Goal: Obtain resource: Obtain resource

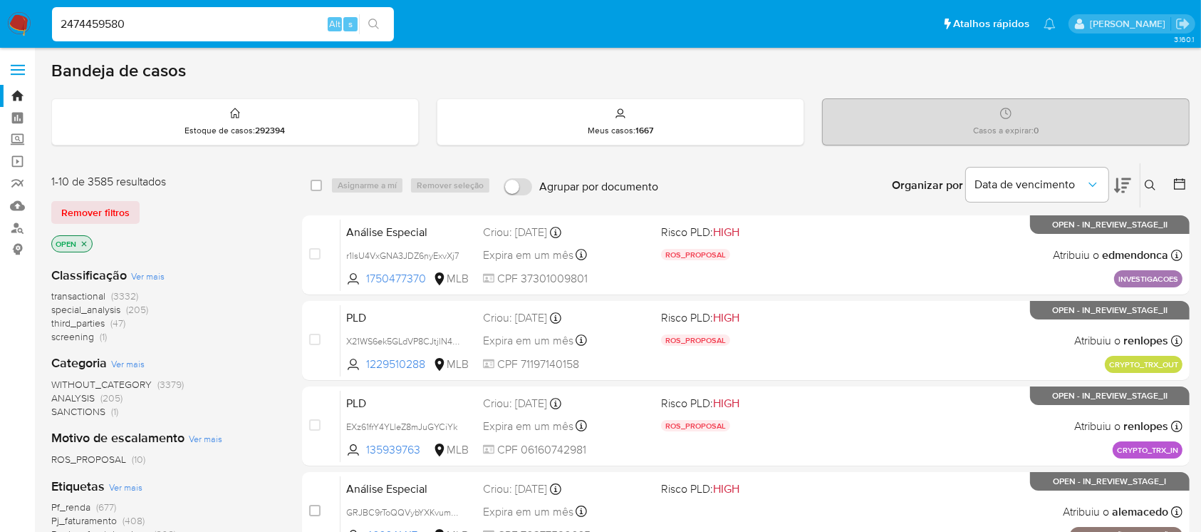
type input "2474459580"
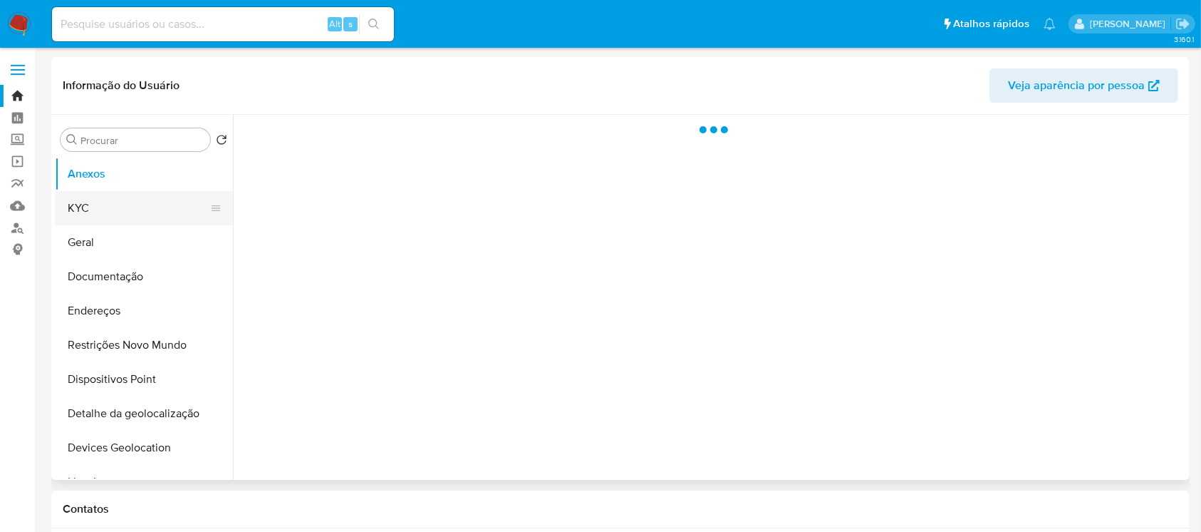
click at [89, 205] on button "KYC" at bounding box center [138, 208] width 167 height 34
select select "10"
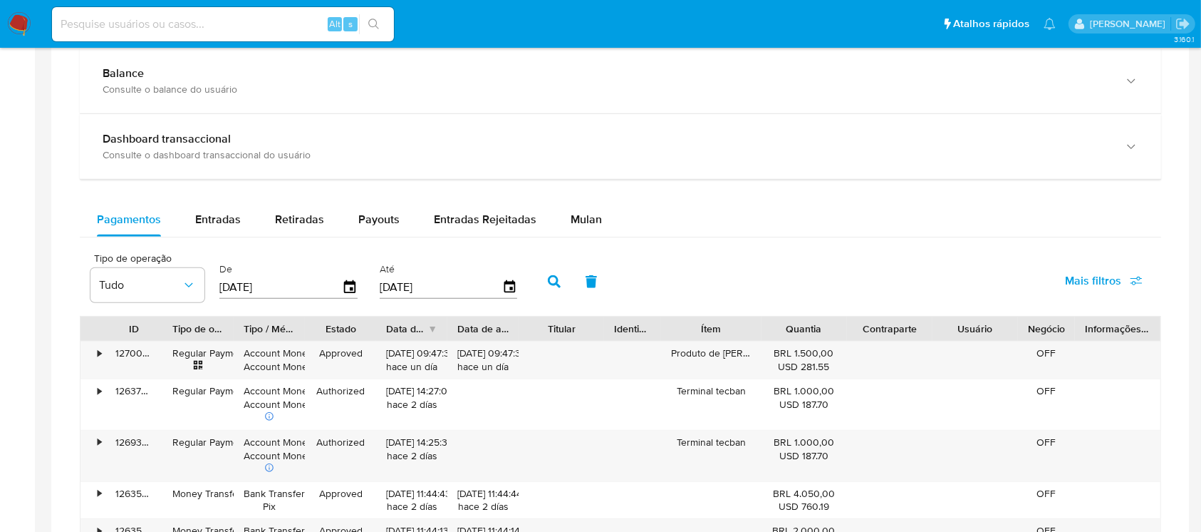
scroll to position [760, 0]
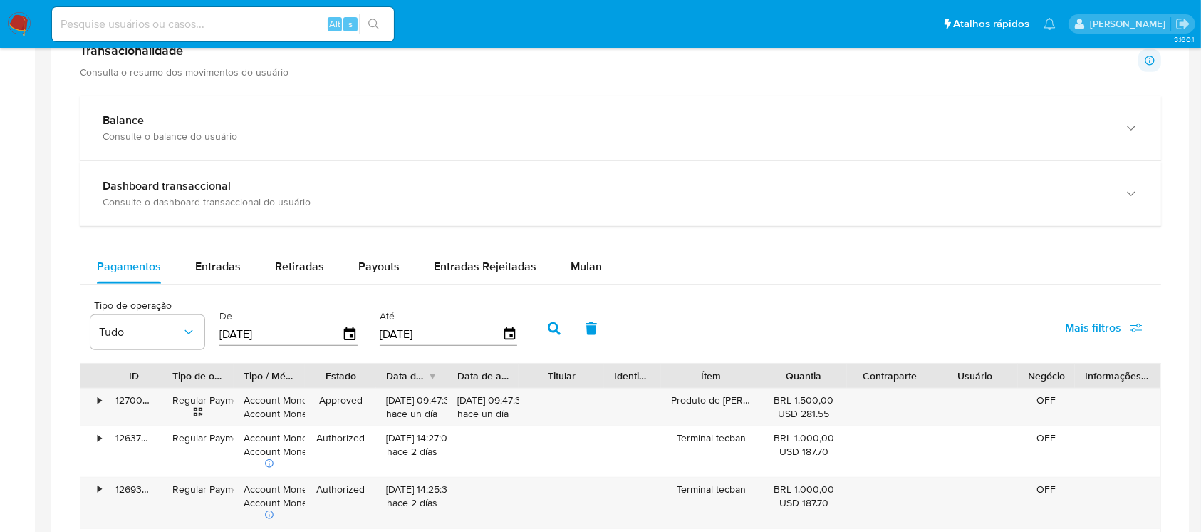
click at [321, 334] on input "25/06/2025" at bounding box center [280, 334] width 123 height 23
type input "0_/__/____"
type input "01/08/2025"
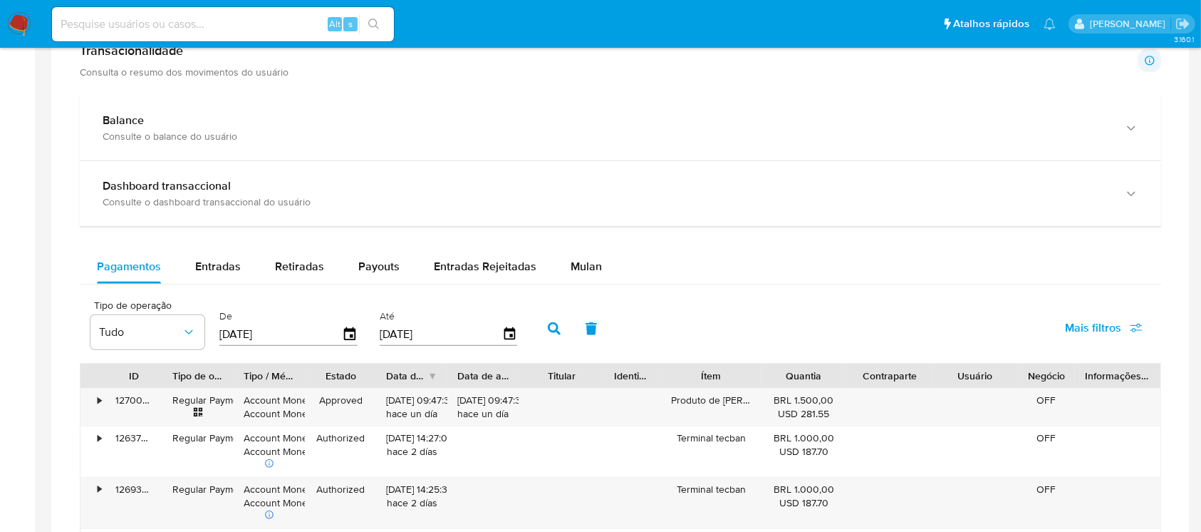
click at [413, 338] on input "22/09/2025" at bounding box center [441, 334] width 123 height 23
type input "3_/__/____"
type input "31/08/2025"
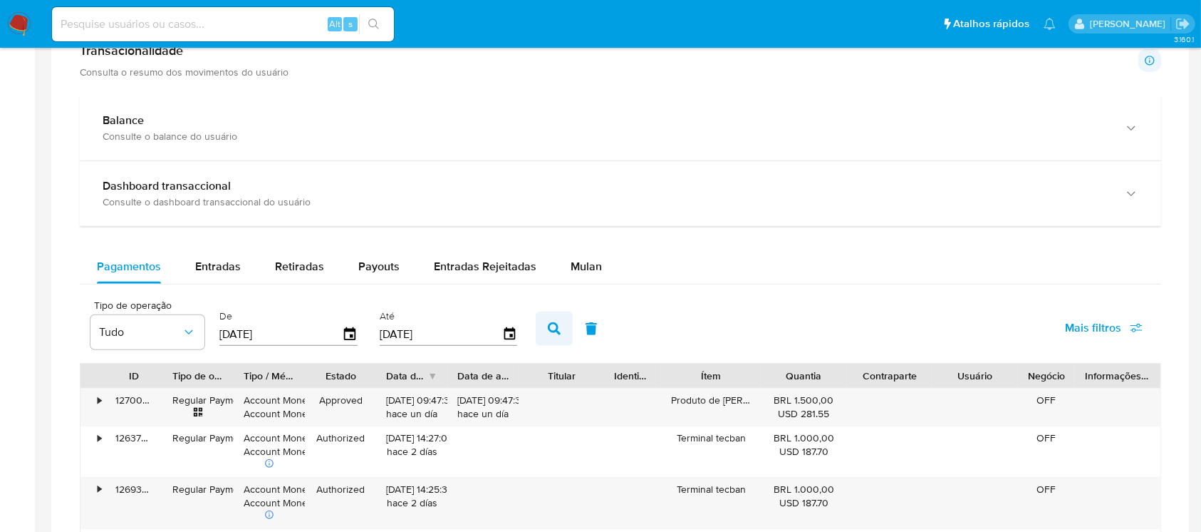
click at [559, 324] on icon "button" at bounding box center [554, 328] width 13 height 13
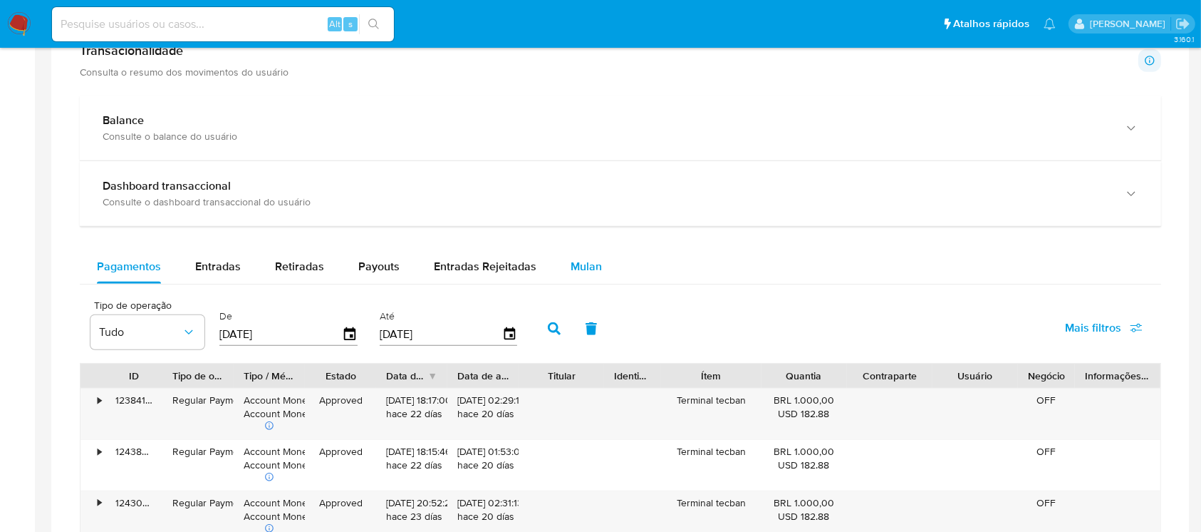
click at [581, 271] on span "Mulan" at bounding box center [586, 266] width 31 height 16
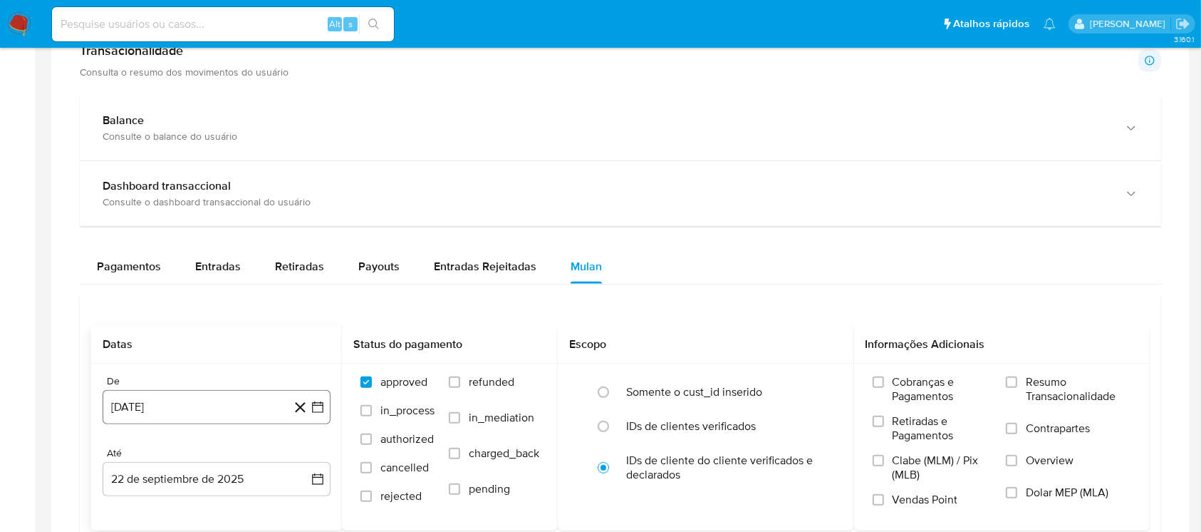
click at [184, 403] on button "22 de agosto de 2024" at bounding box center [217, 407] width 228 height 34
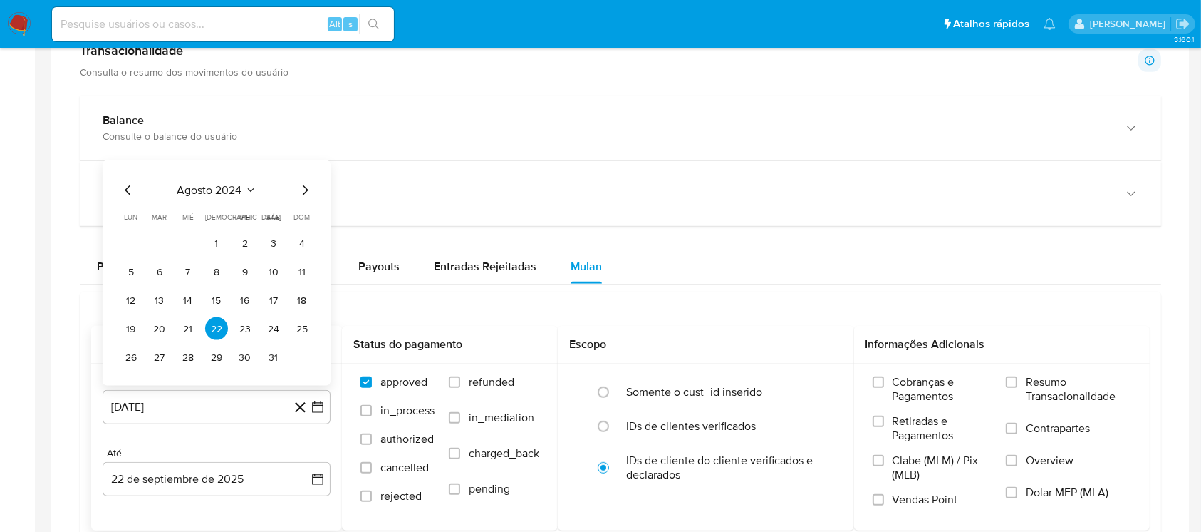
click at [205, 180] on div "agosto 2024 agosto 2024 lun lunes mar martes mié miércoles jue jueves vie viern…" at bounding box center [217, 272] width 228 height 225
click at [227, 185] on span "agosto 2024" at bounding box center [209, 190] width 65 height 14
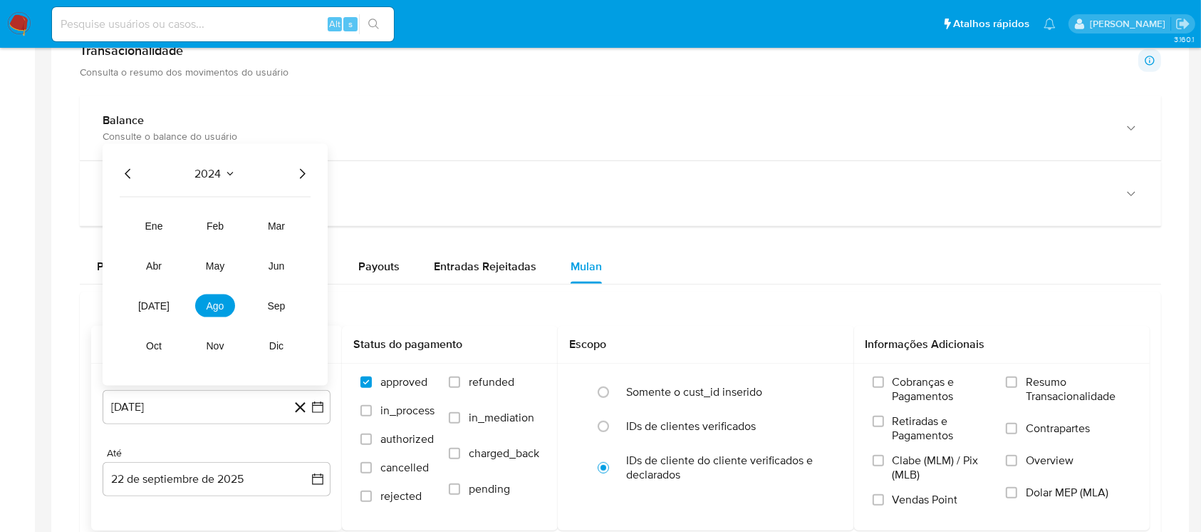
click at [298, 178] on icon "Año siguiente" at bounding box center [302, 173] width 17 height 17
click at [225, 305] on button "ago" at bounding box center [215, 305] width 40 height 23
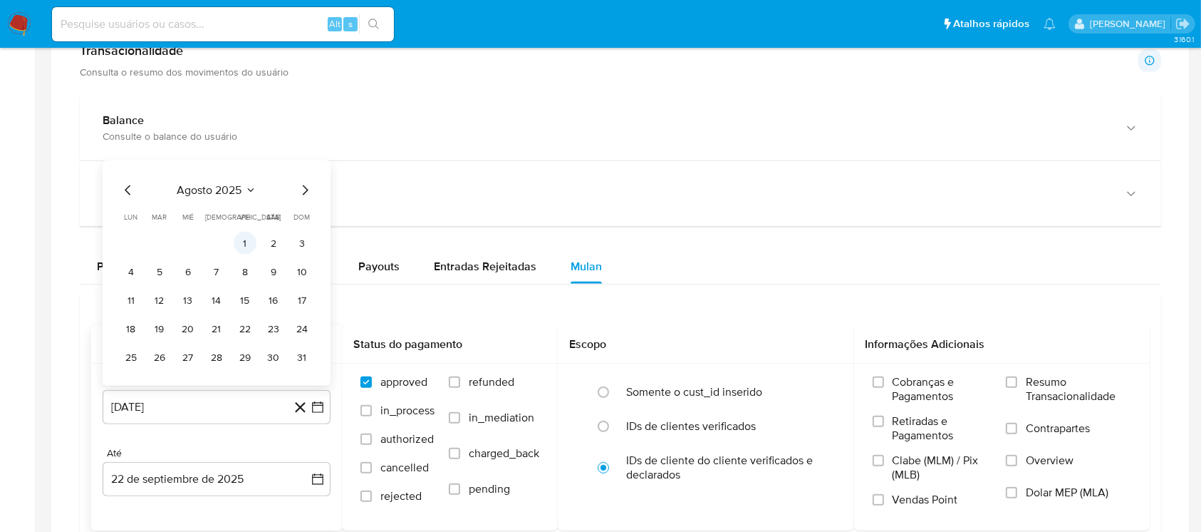
click at [244, 242] on button "1" at bounding box center [245, 243] width 23 height 23
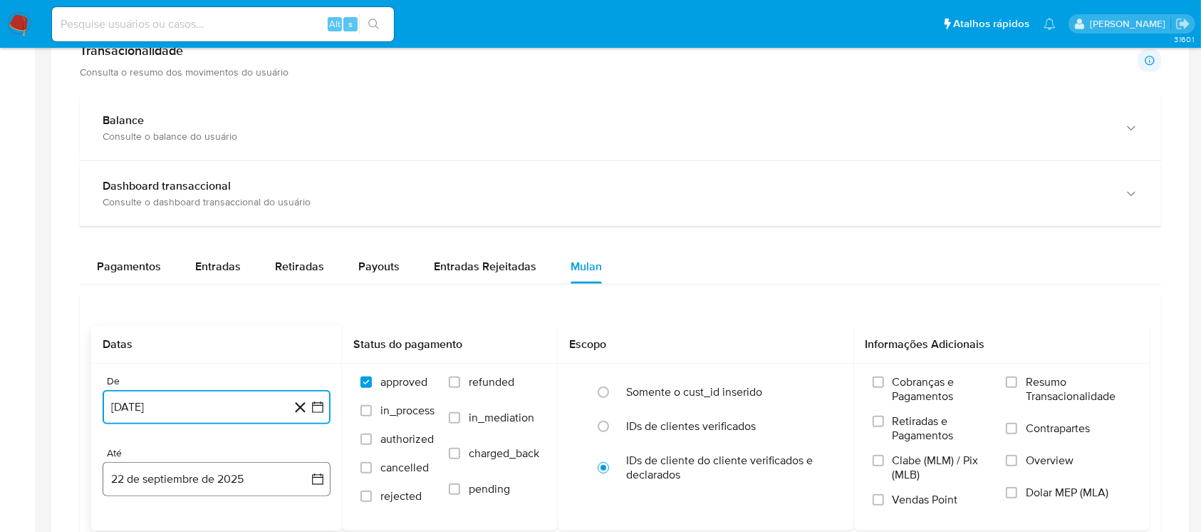
click at [170, 472] on button "22 de septiembre de 2025" at bounding box center [217, 479] width 228 height 34
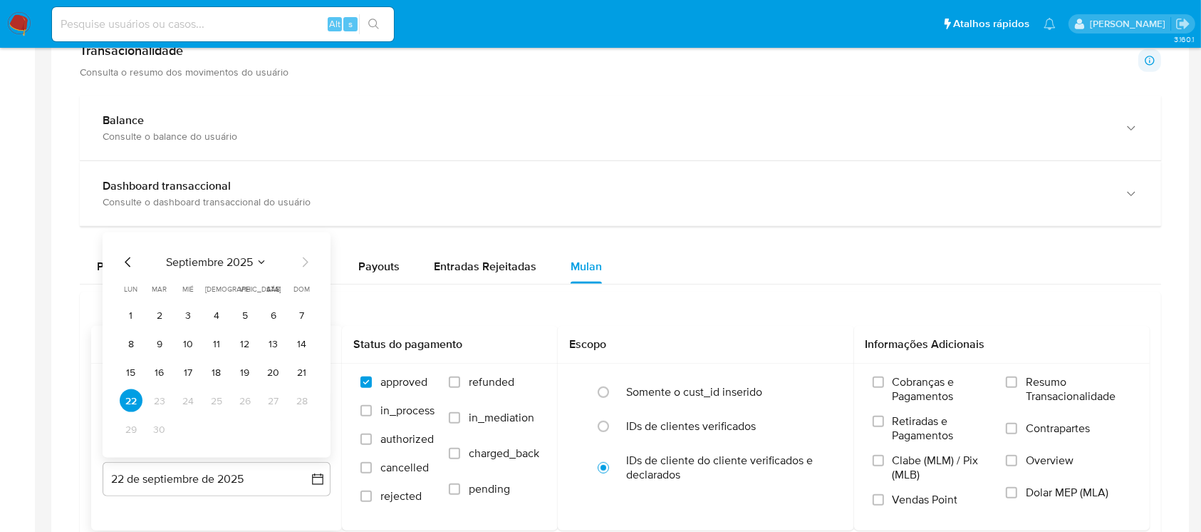
click at [126, 251] on div "septiembre 2025 septiembre 2025 lun lunes mar martes mié miércoles jue jueves v…" at bounding box center [217, 344] width 228 height 225
click at [125, 267] on icon "Mes anterior" at bounding box center [128, 262] width 17 height 17
click at [301, 433] on button "31" at bounding box center [302, 429] width 23 height 23
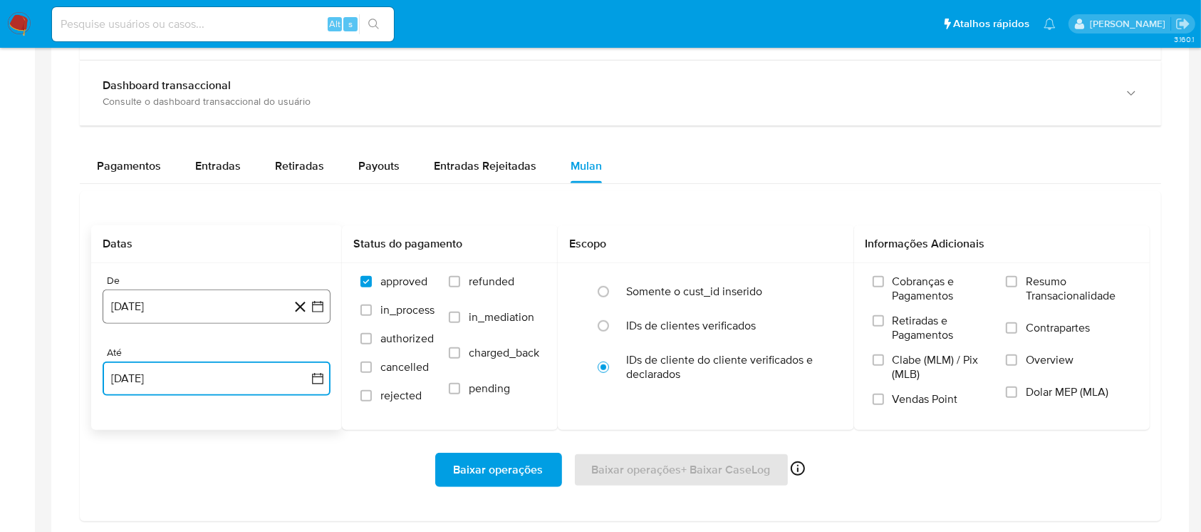
scroll to position [886, 0]
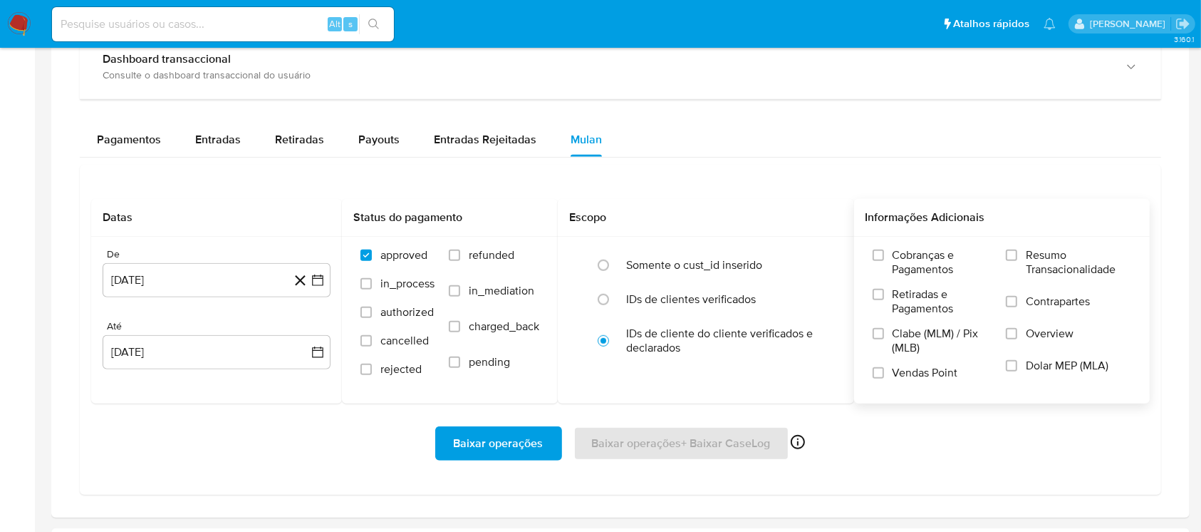
click at [1021, 252] on label "Resumo Transacionalidade" at bounding box center [1068, 271] width 125 height 46
click at [1018, 252] on input "Resumo Transacionalidade" at bounding box center [1011, 254] width 11 height 11
click at [487, 439] on span "Baixar operações" at bounding box center [499, 443] width 90 height 31
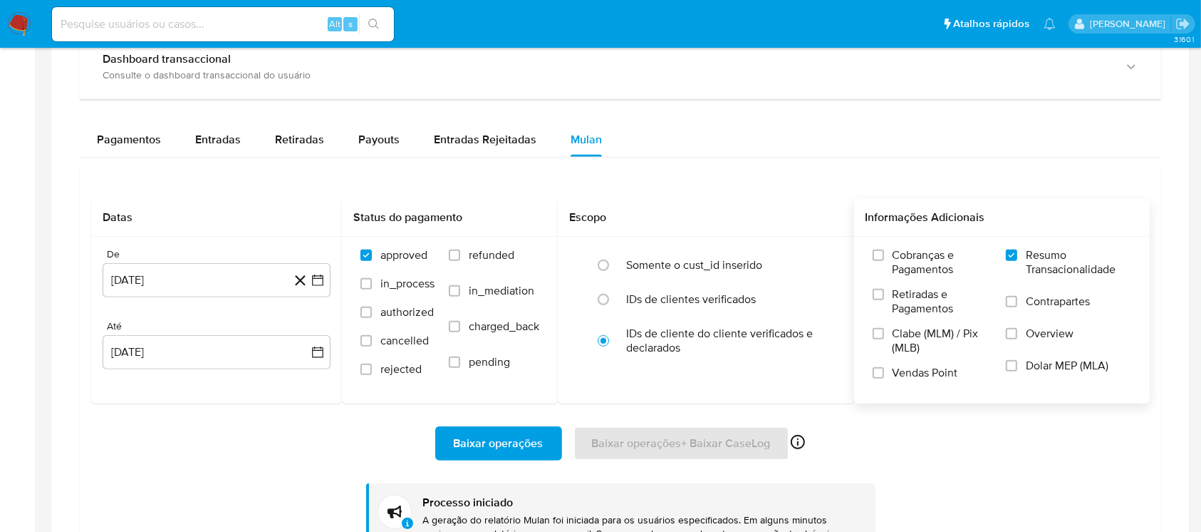
click at [145, 30] on input at bounding box center [223, 24] width 342 height 19
paste input "1403531131"
type input "1403531131"
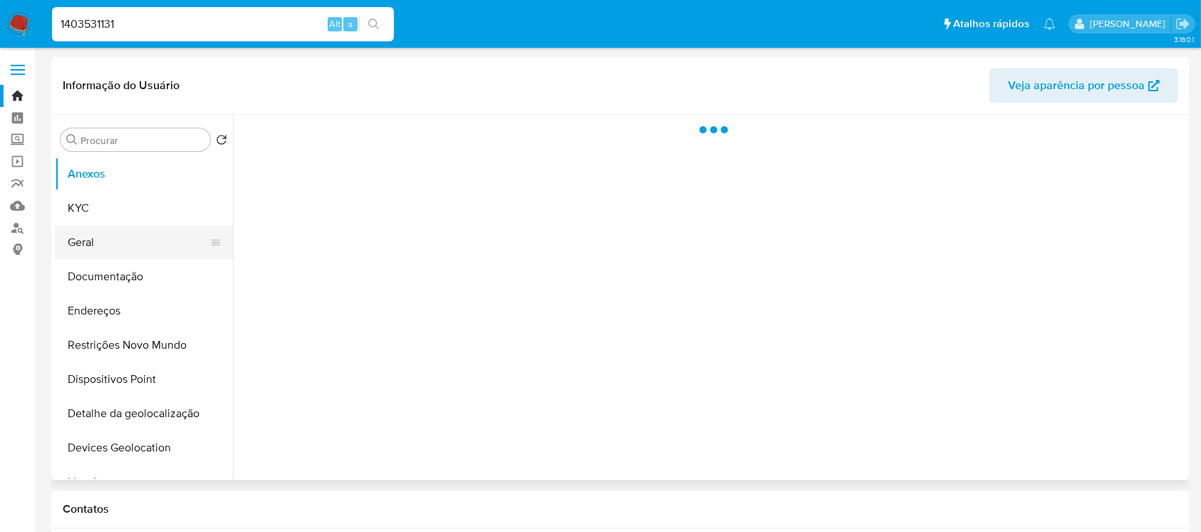
click at [114, 240] on button "Geral" at bounding box center [138, 242] width 167 height 34
select select "10"
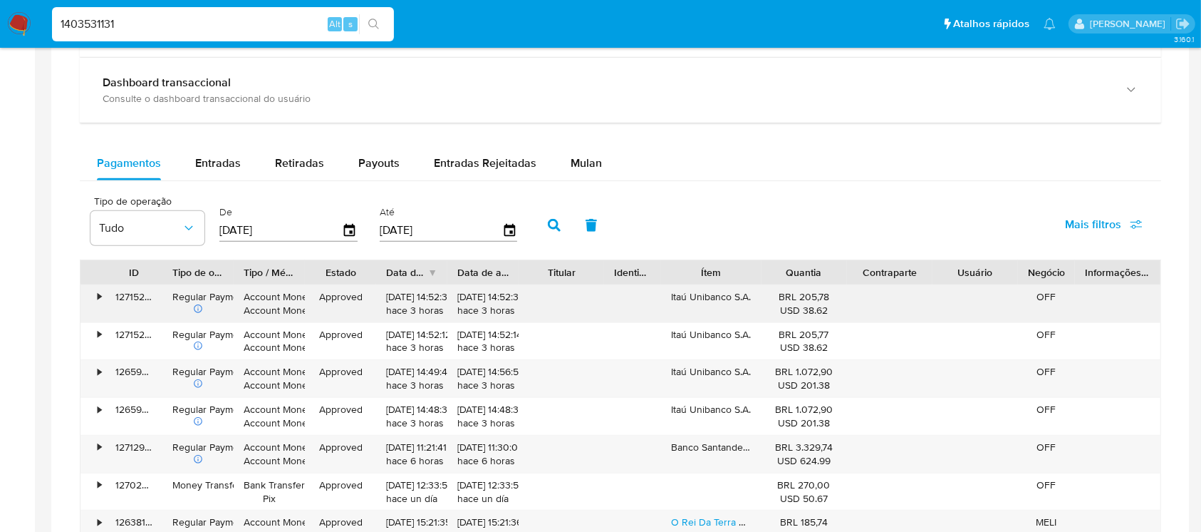
scroll to position [760, 0]
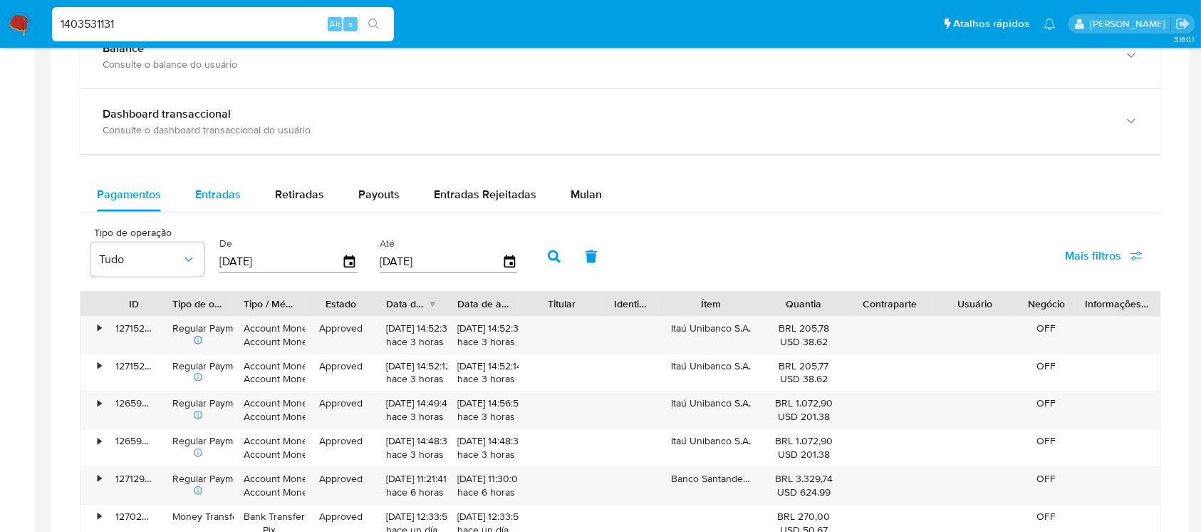
click at [217, 196] on span "Entradas" at bounding box center [218, 194] width 46 height 16
select select "10"
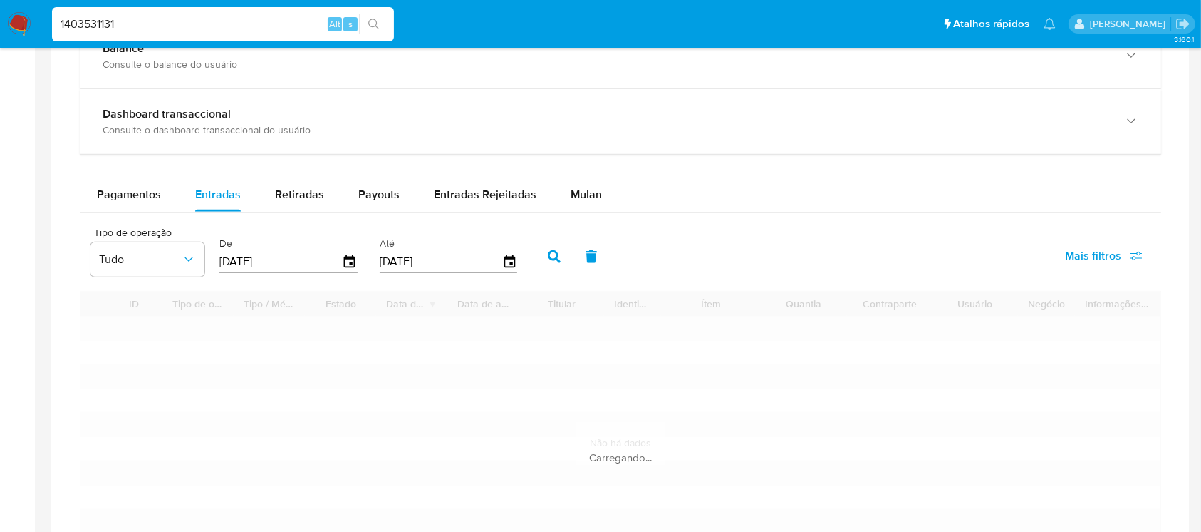
click at [301, 258] on input "25/06/2025" at bounding box center [280, 261] width 123 height 23
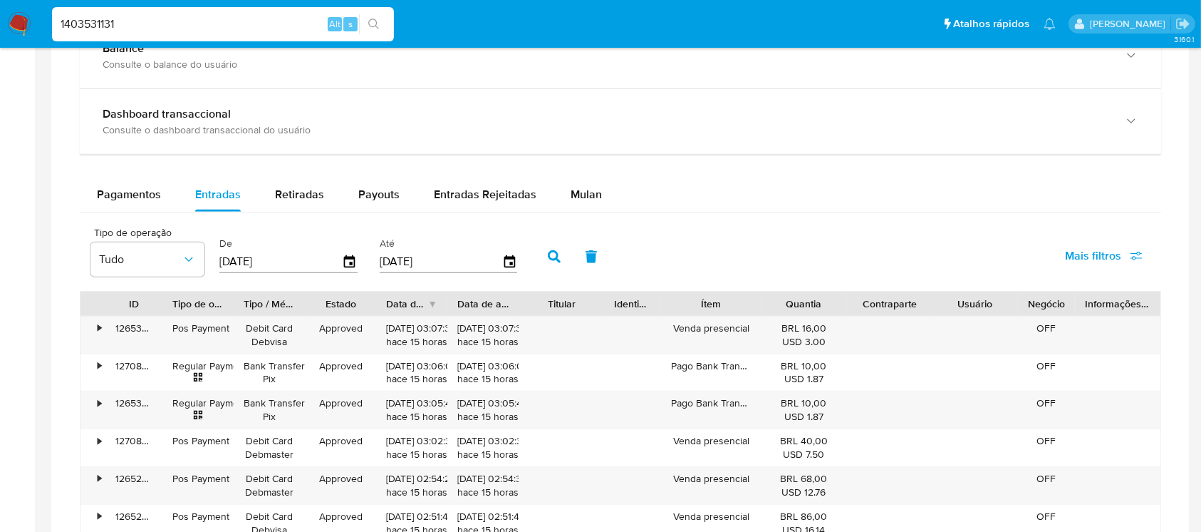
click at [301, 258] on input "25/06/2025" at bounding box center [280, 261] width 123 height 23
click at [571, 190] on span "Mulan" at bounding box center [586, 194] width 31 height 16
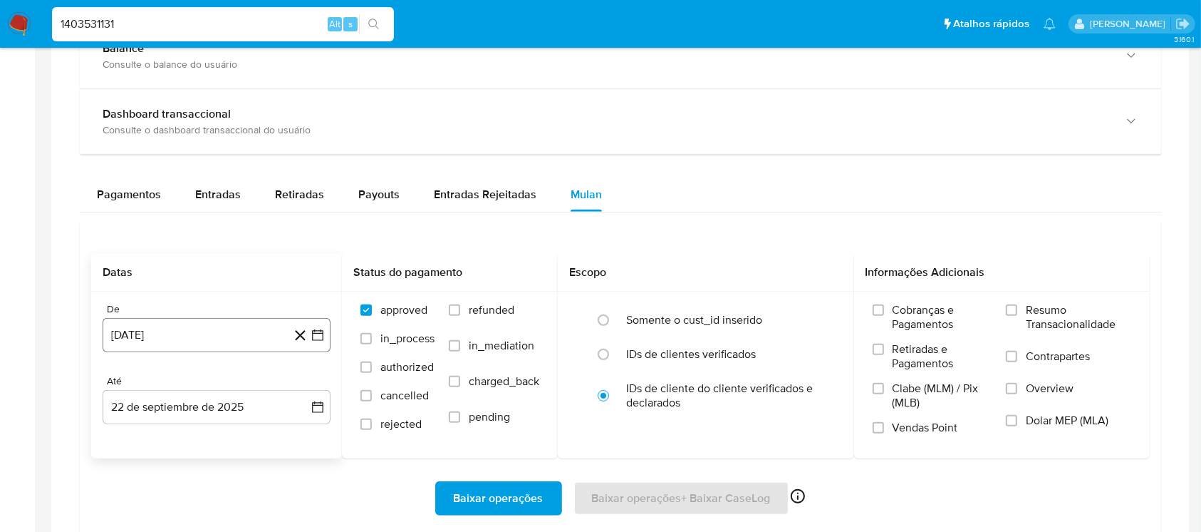
click at [205, 331] on button "22 de agosto de 2024" at bounding box center [217, 335] width 228 height 34
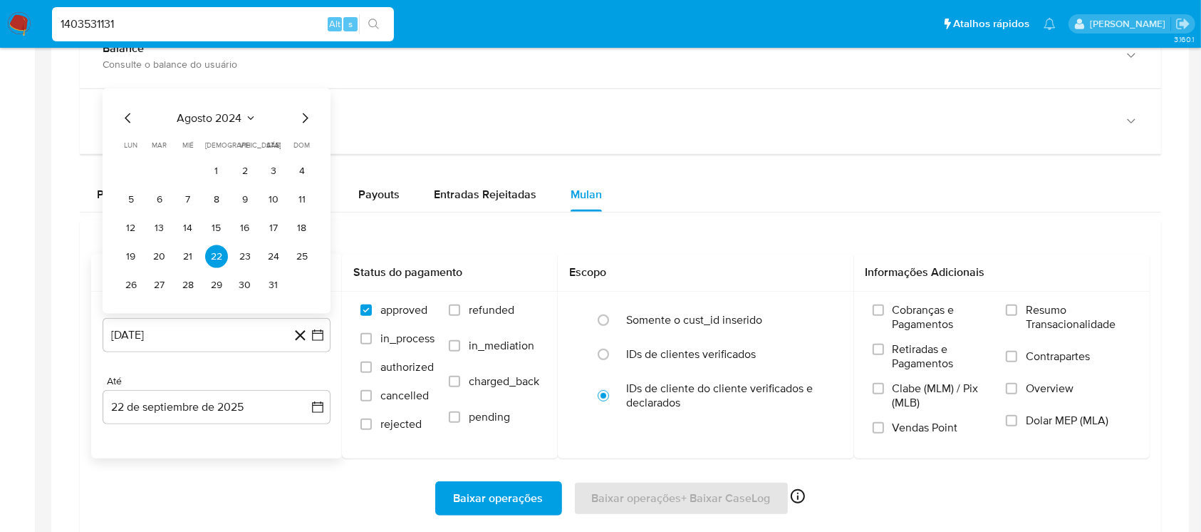
click at [206, 105] on div "agosto 2024 agosto 2024 lun lunes mar martes mié miércoles jue jueves vie viern…" at bounding box center [217, 200] width 228 height 225
click at [205, 116] on span "agosto 2024" at bounding box center [209, 117] width 65 height 14
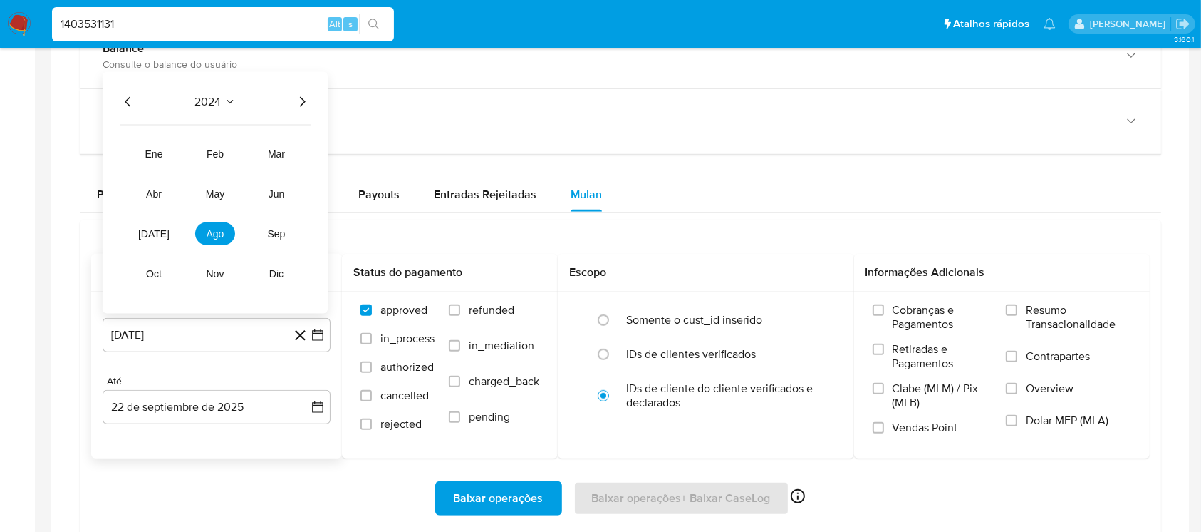
click at [301, 100] on icon "Año siguiente" at bounding box center [302, 101] width 17 height 17
click at [226, 238] on button "ago" at bounding box center [215, 233] width 40 height 23
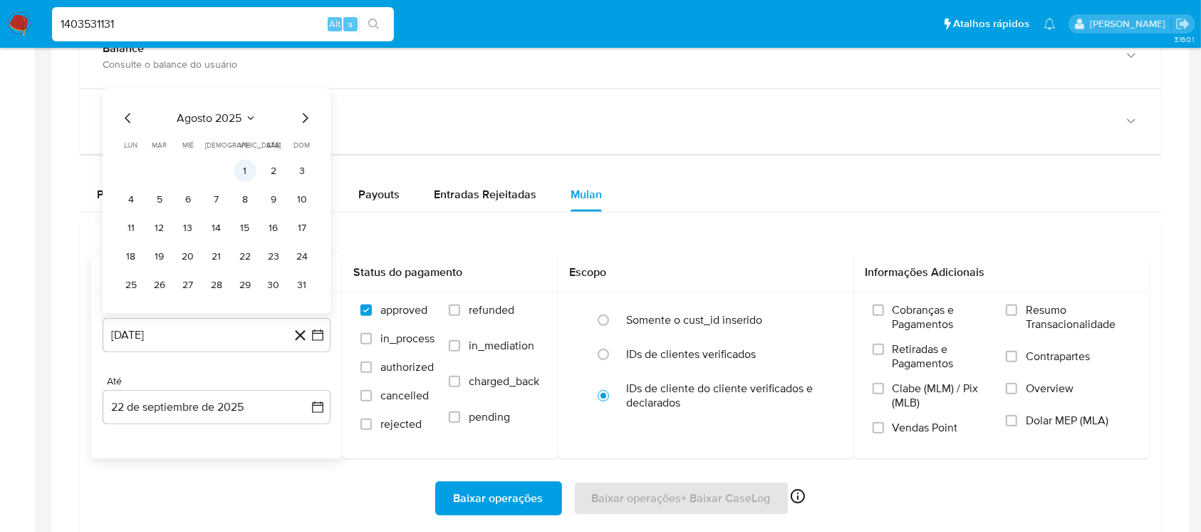
click at [239, 170] on button "1" at bounding box center [245, 170] width 23 height 23
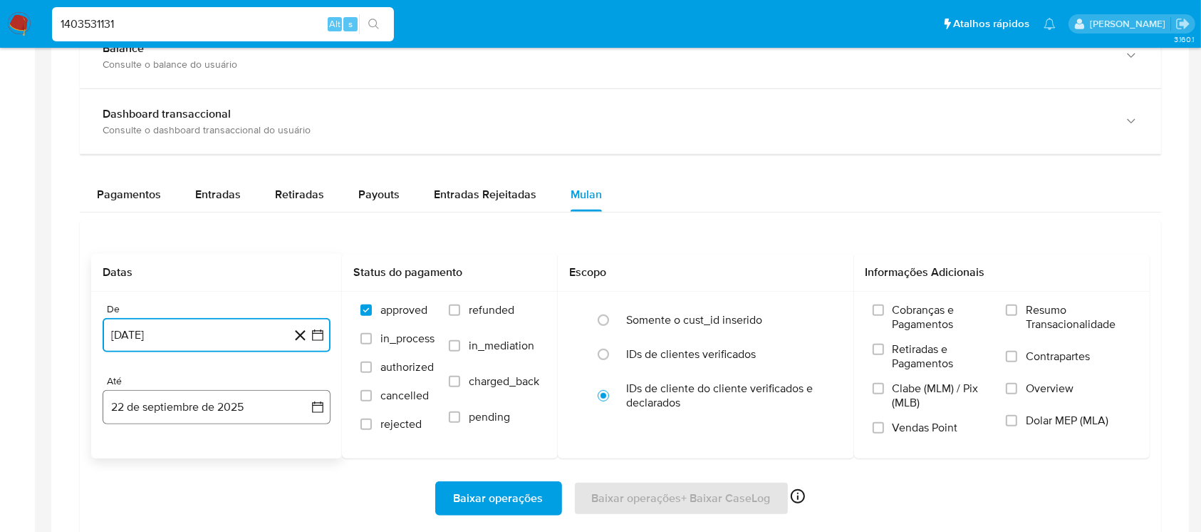
click at [167, 400] on button "22 de septiembre de 2025" at bounding box center [217, 407] width 228 height 34
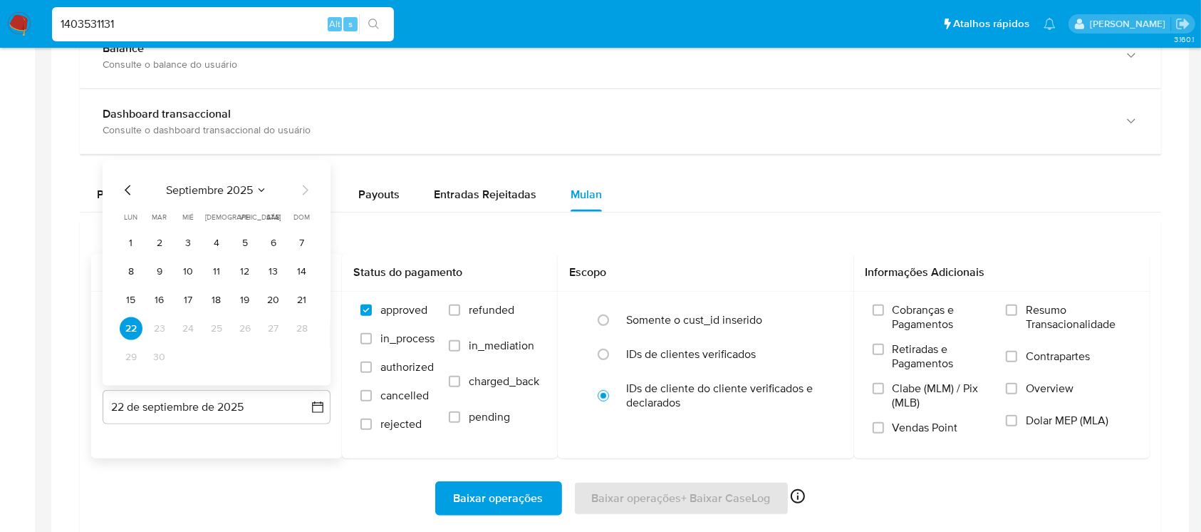
click at [128, 188] on icon "Mes anterior" at bounding box center [128, 189] width 17 height 17
click at [298, 354] on button "31" at bounding box center [302, 356] width 23 height 23
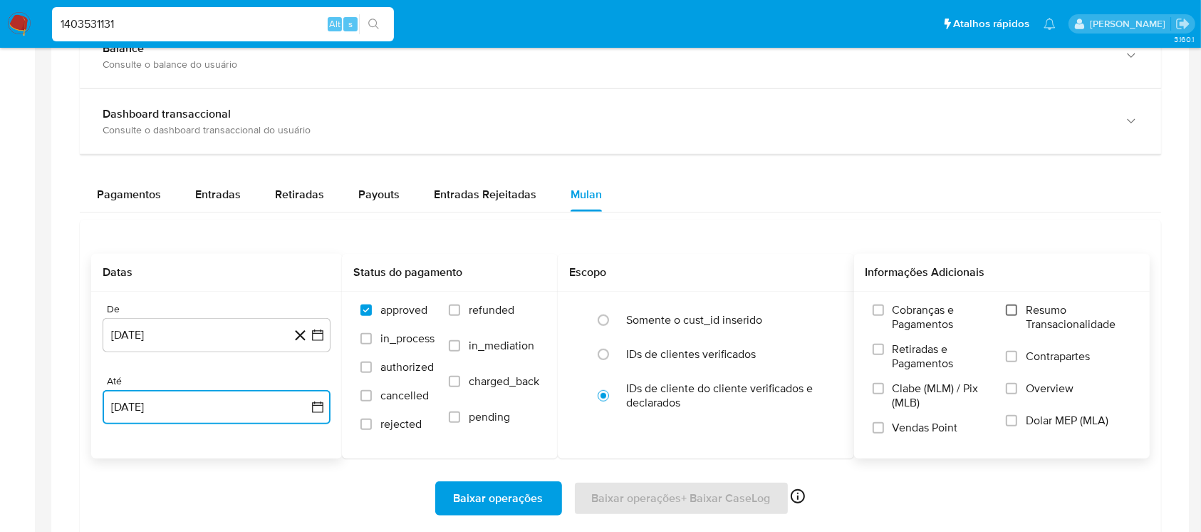
click at [1012, 309] on input "Resumo Transacionalidade" at bounding box center [1011, 309] width 11 height 11
click at [459, 498] on span "Baixar operações" at bounding box center [499, 497] width 90 height 31
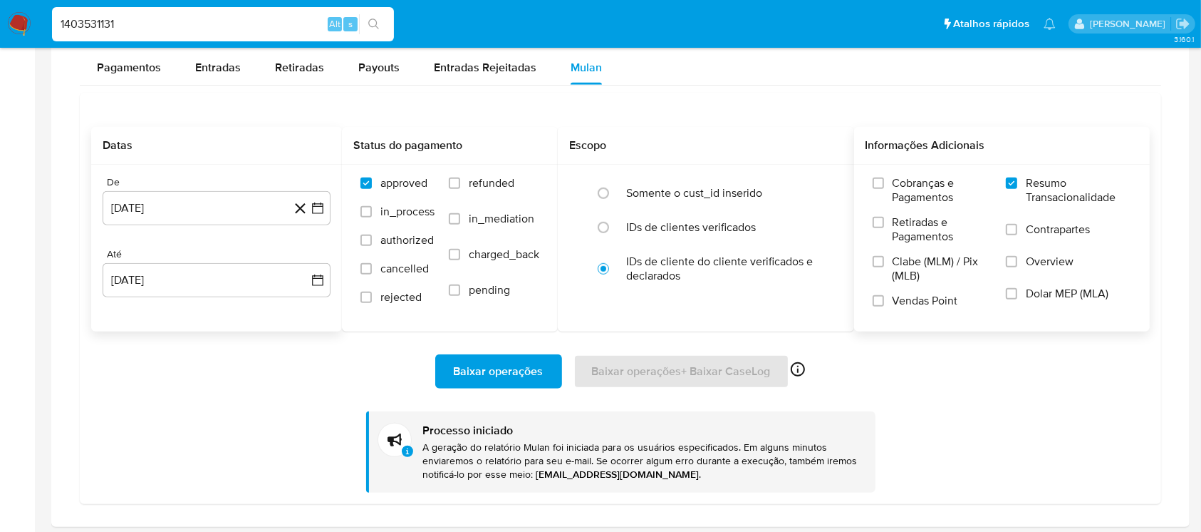
click at [476, 376] on span "Baixar operações" at bounding box center [499, 371] width 90 height 31
click at [133, 26] on input "1403531131" at bounding box center [223, 24] width 342 height 19
paste input "695629279"
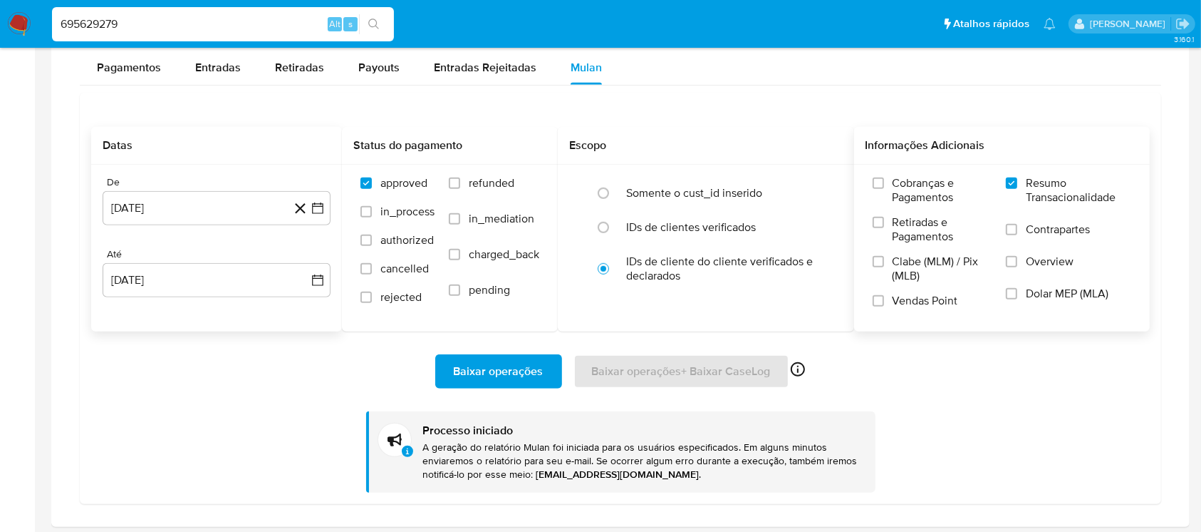
type input "695629279"
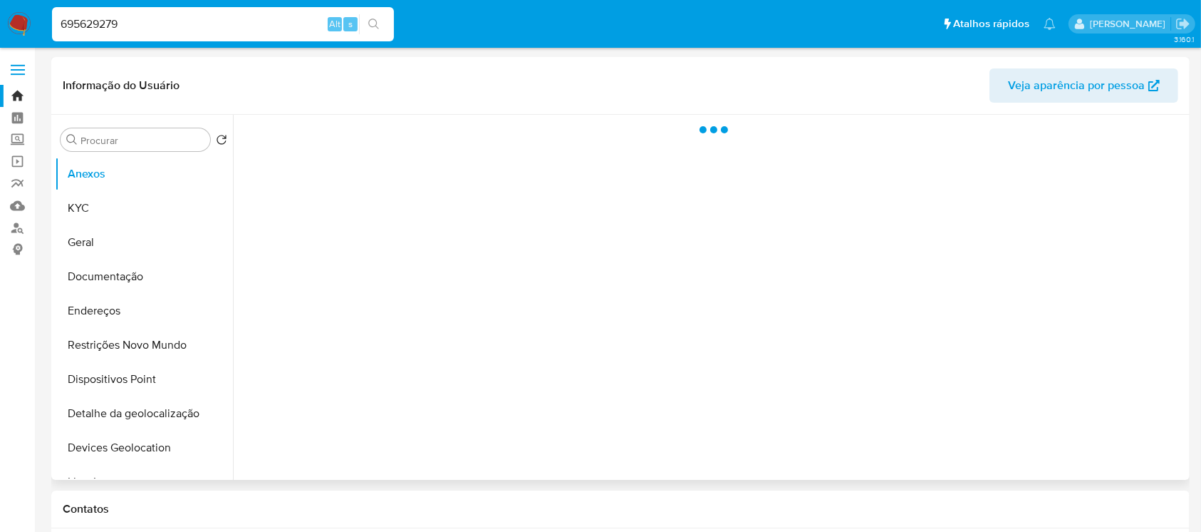
select select "10"
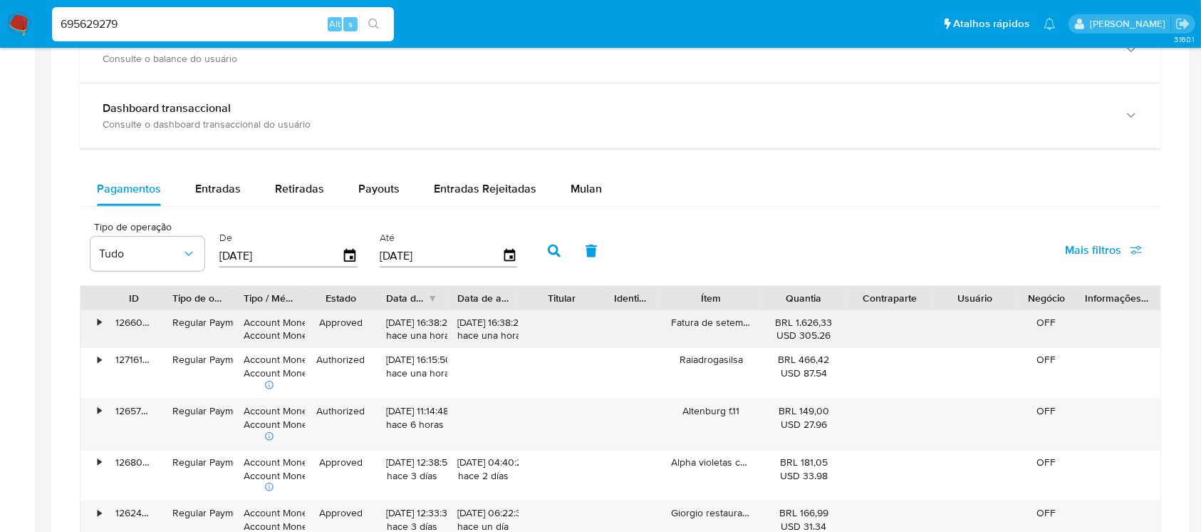
scroll to position [760, 0]
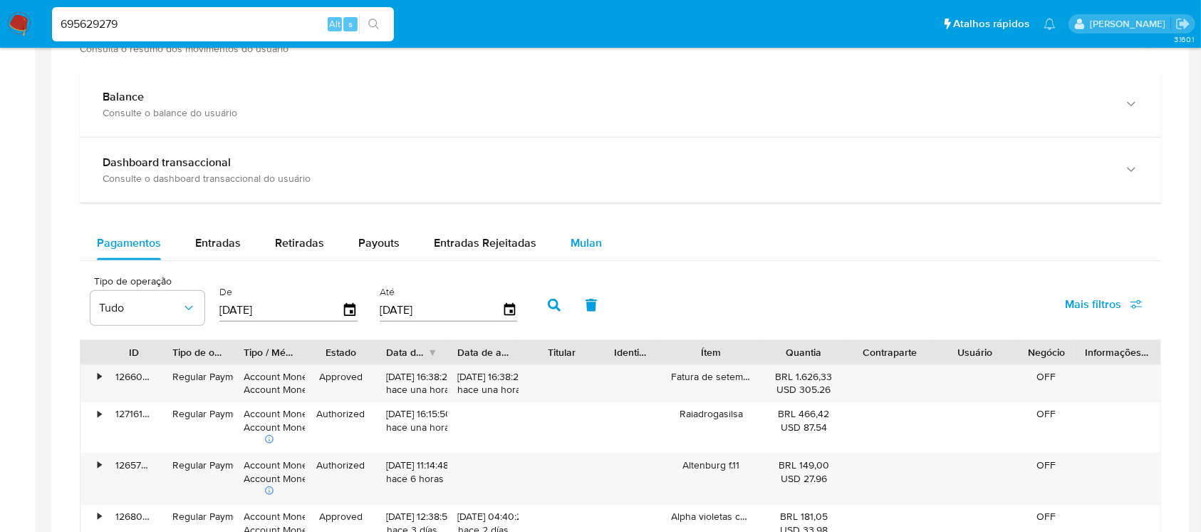
click at [584, 250] on div "Mulan" at bounding box center [586, 243] width 31 height 34
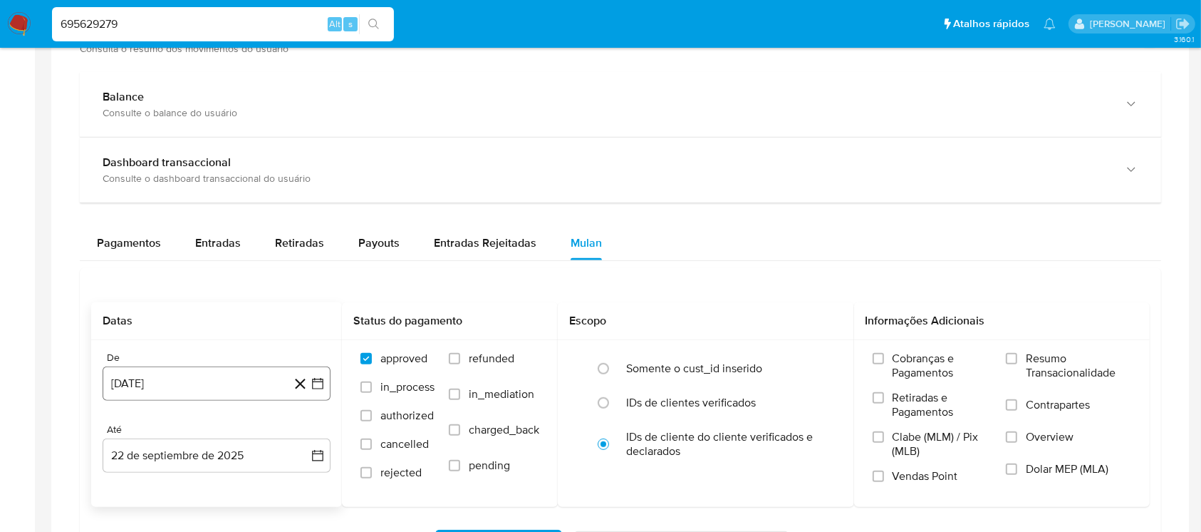
click at [173, 378] on button "22 de agosto de 2024" at bounding box center [217, 383] width 228 height 34
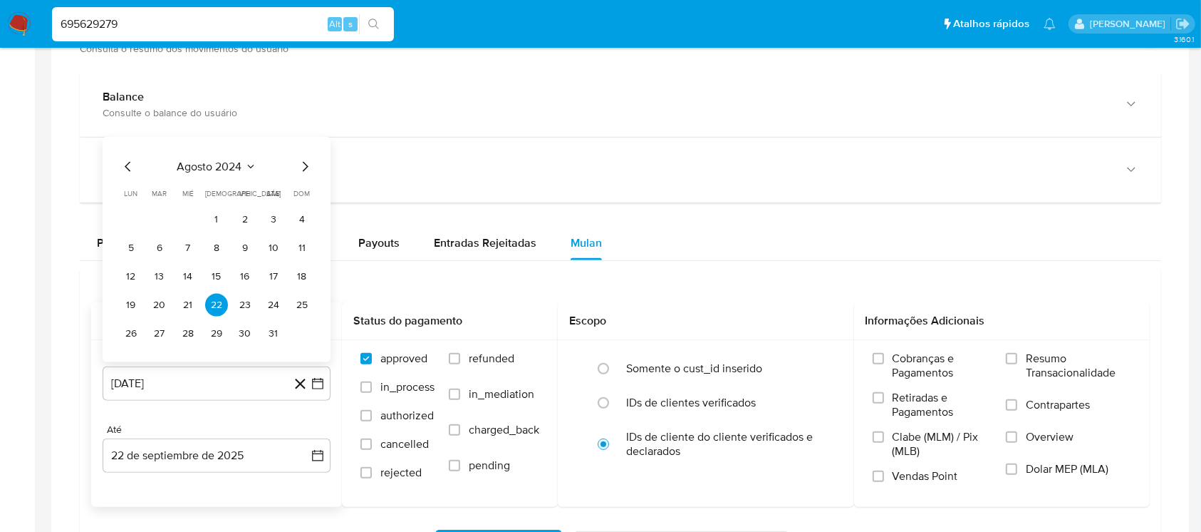
click at [201, 170] on span "agosto 2024" at bounding box center [209, 166] width 65 height 14
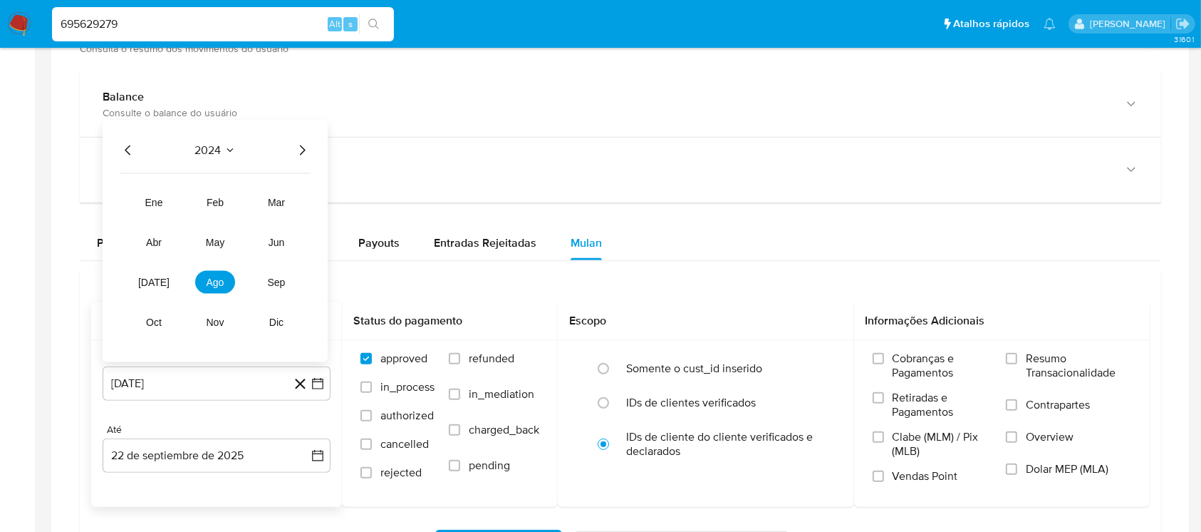
click at [300, 152] on icon "Año siguiente" at bounding box center [302, 149] width 17 height 17
click at [221, 282] on span "ago" at bounding box center [216, 281] width 18 height 11
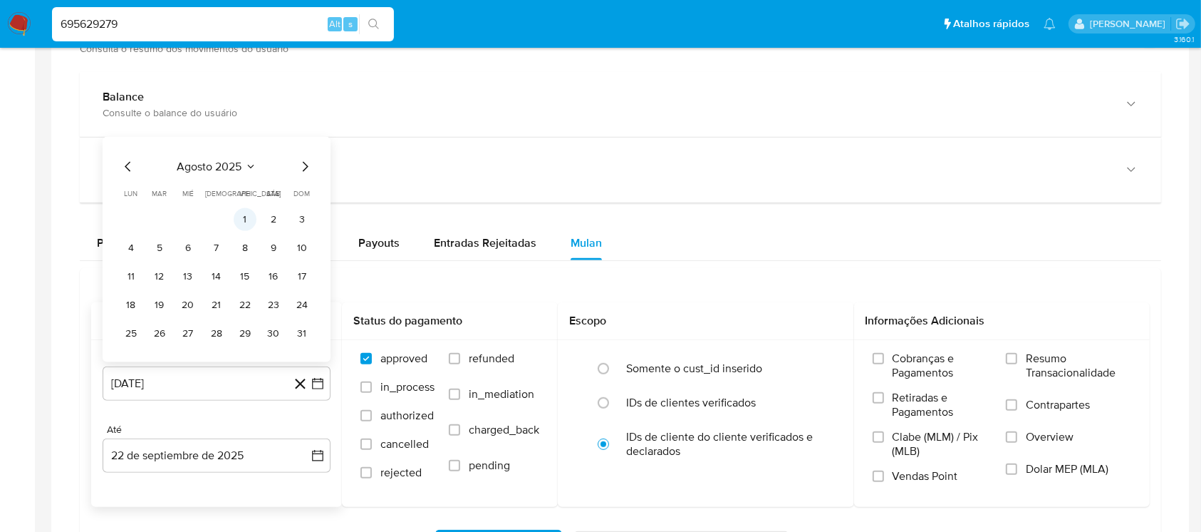
click at [247, 220] on button "1" at bounding box center [245, 218] width 23 height 23
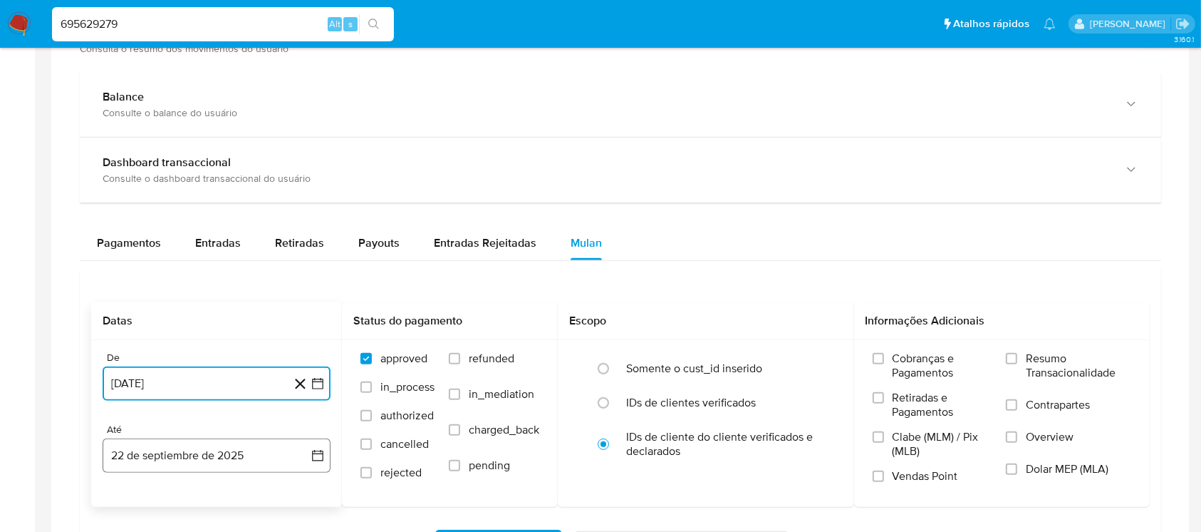
click at [159, 454] on button "22 de septiembre de 2025" at bounding box center [217, 455] width 228 height 34
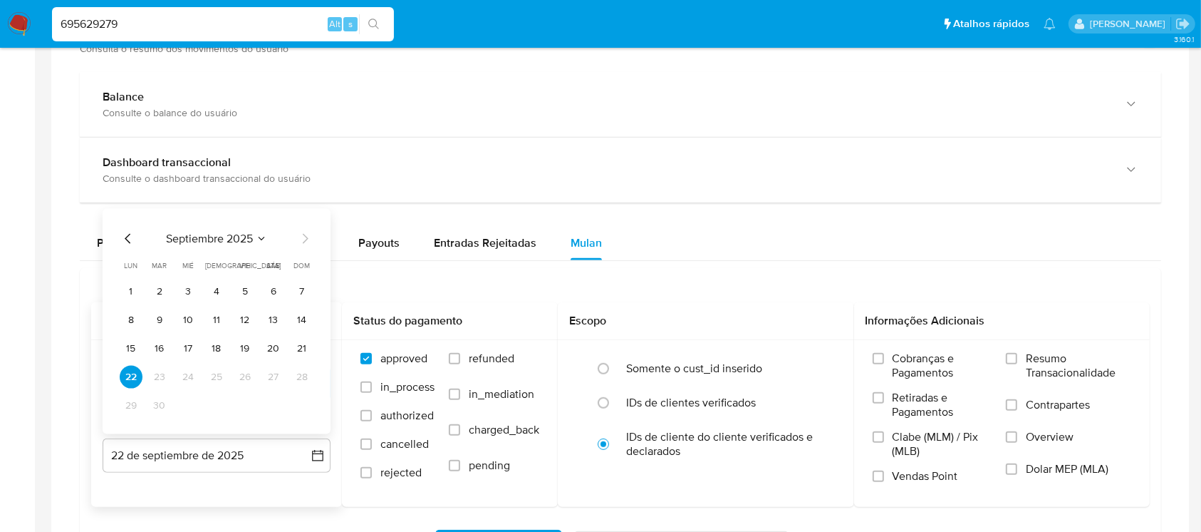
click at [210, 238] on span "septiembre 2025" at bounding box center [209, 238] width 87 height 14
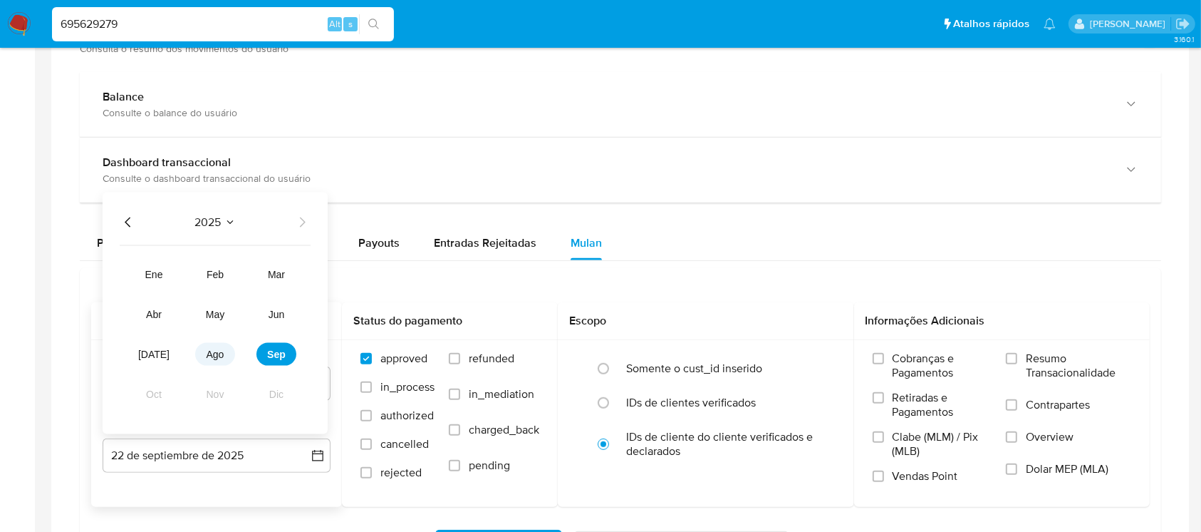
click at [222, 355] on span "ago" at bounding box center [216, 353] width 18 height 11
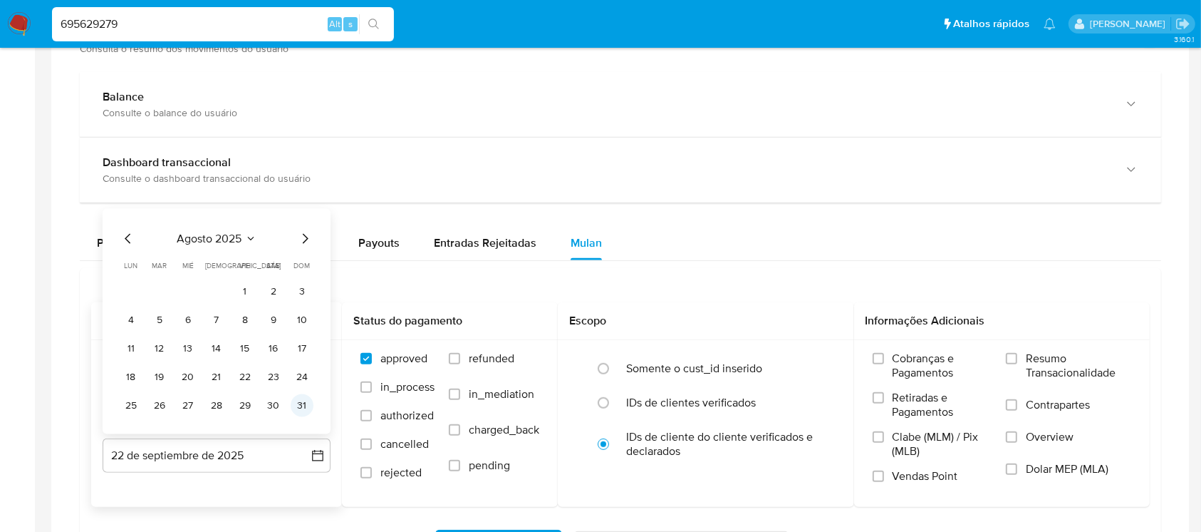
click at [295, 403] on button "31" at bounding box center [302, 404] width 23 height 23
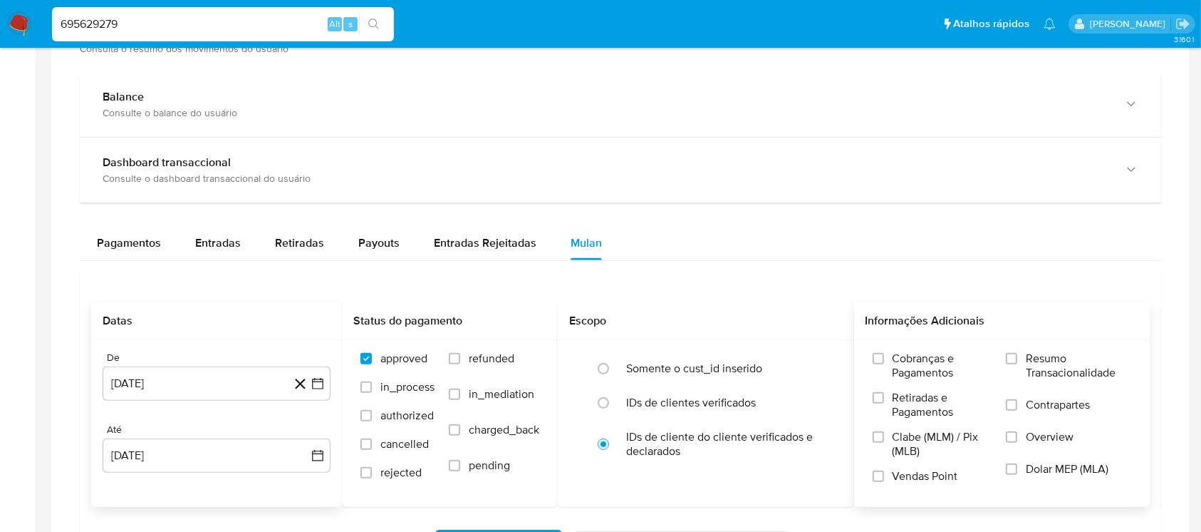
click at [1024, 354] on label "Resumo Transacionalidade" at bounding box center [1068, 374] width 125 height 46
click at [1018, 354] on input "Resumo Transacionalidade" at bounding box center [1011, 358] width 11 height 11
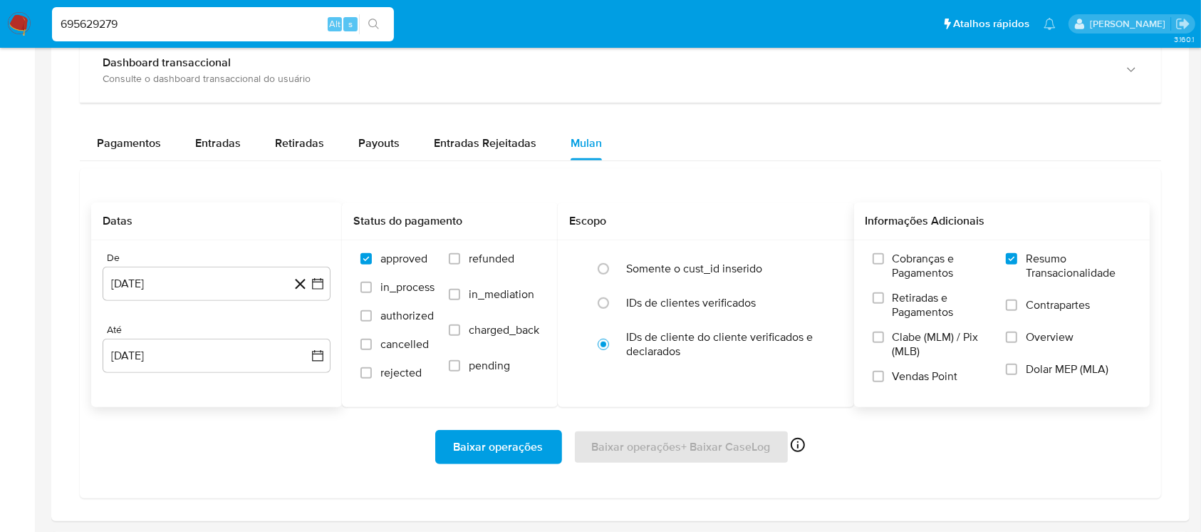
scroll to position [886, 0]
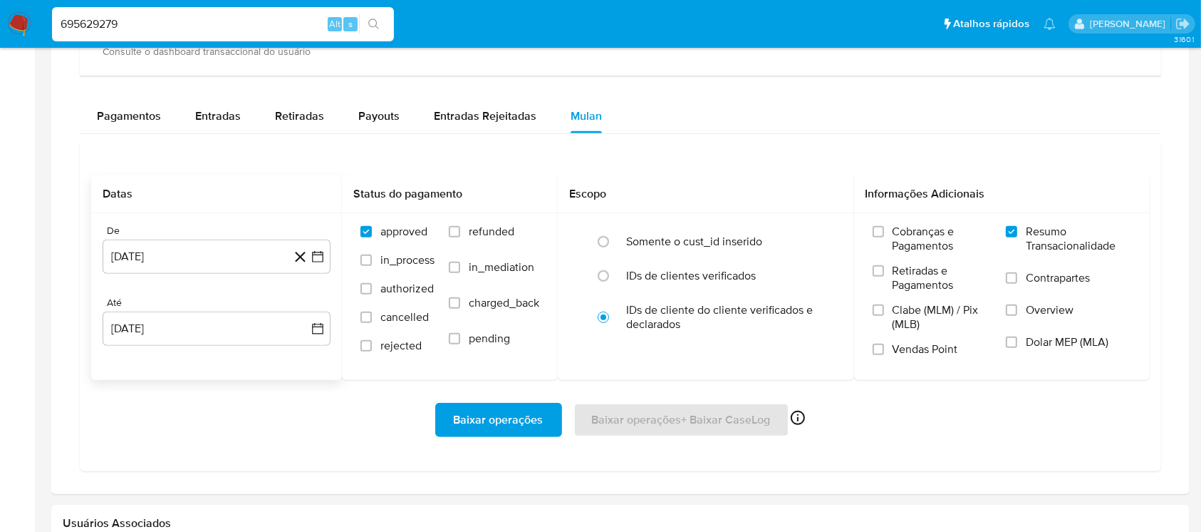
click at [492, 414] on span "Baixar operações" at bounding box center [499, 419] width 90 height 31
